Goal: Answer question/provide support

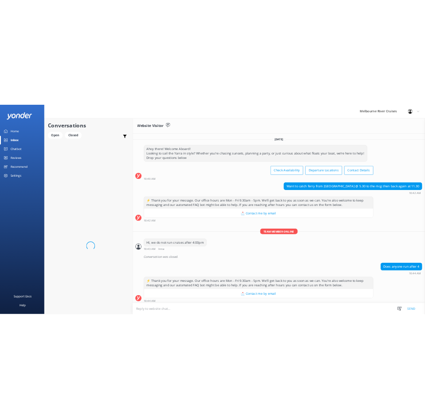
scroll to position [22, 0]
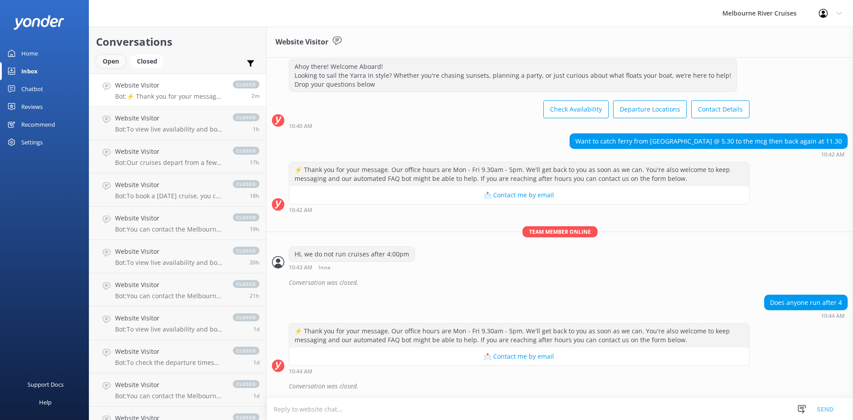
click at [109, 61] on div "Open" at bounding box center [111, 61] width 30 height 13
